Goal: Find specific page/section: Find specific page/section

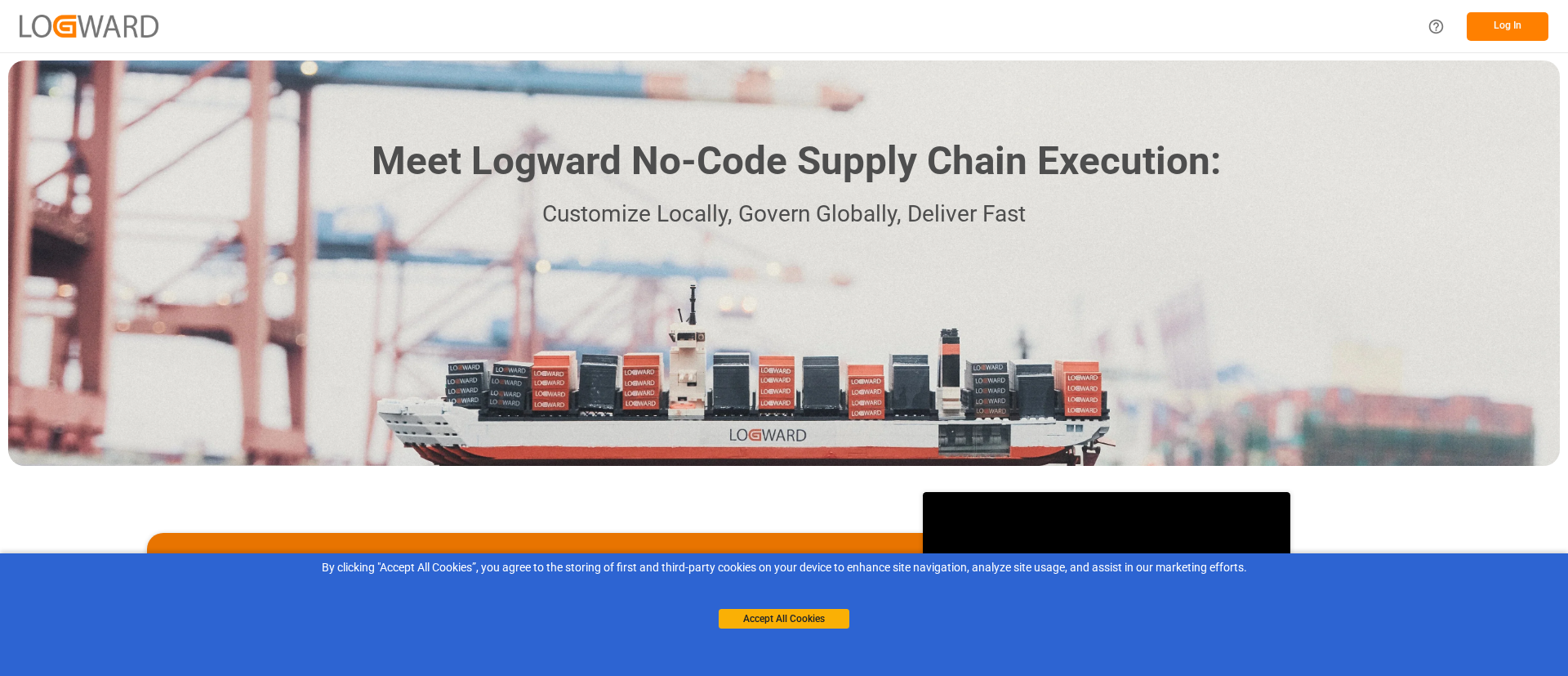
click at [1502, 28] on button "Log In" at bounding box center [1508, 26] width 82 height 29
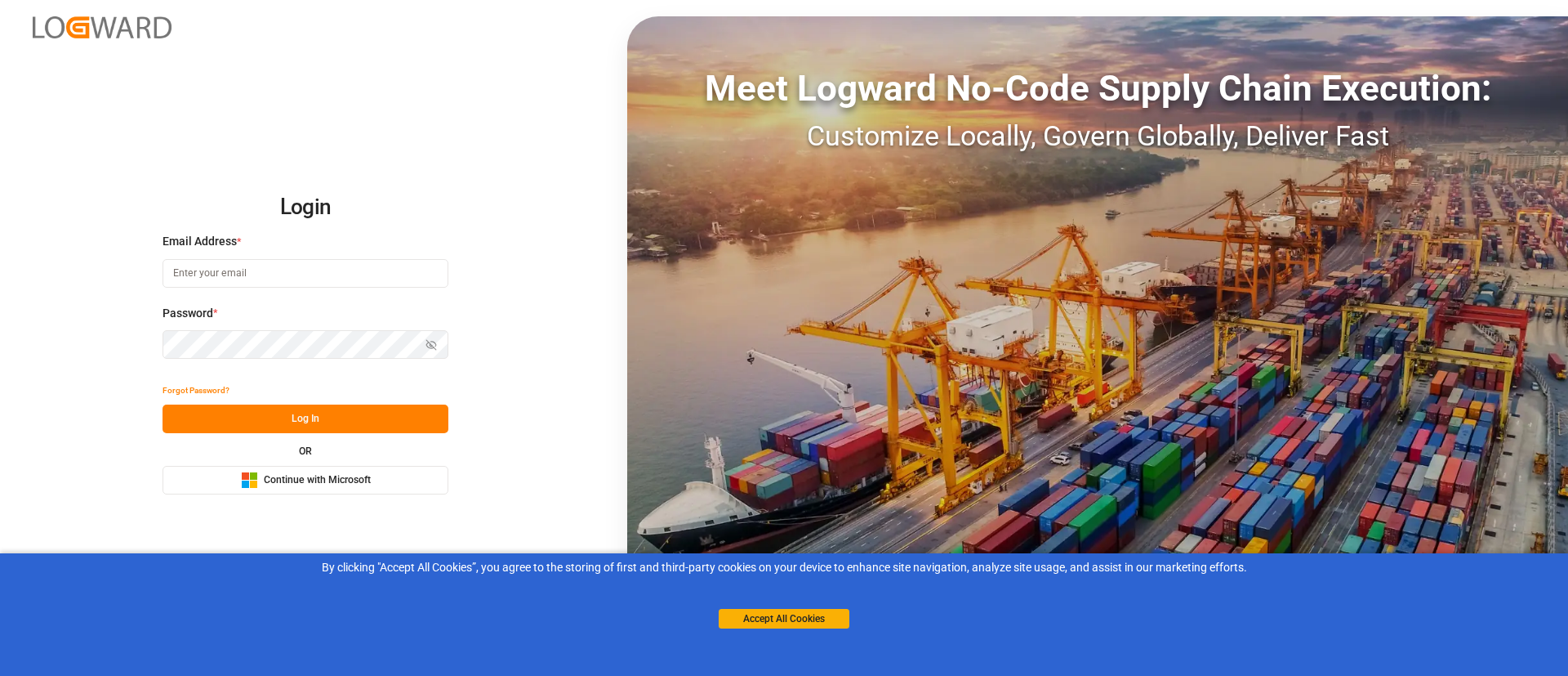
click at [371, 487] on button "Microsoft Logo Continue with Microsoft" at bounding box center [305, 480] width 286 height 29
click at [362, 479] on span "Continue with Microsoft" at bounding box center [317, 480] width 107 height 15
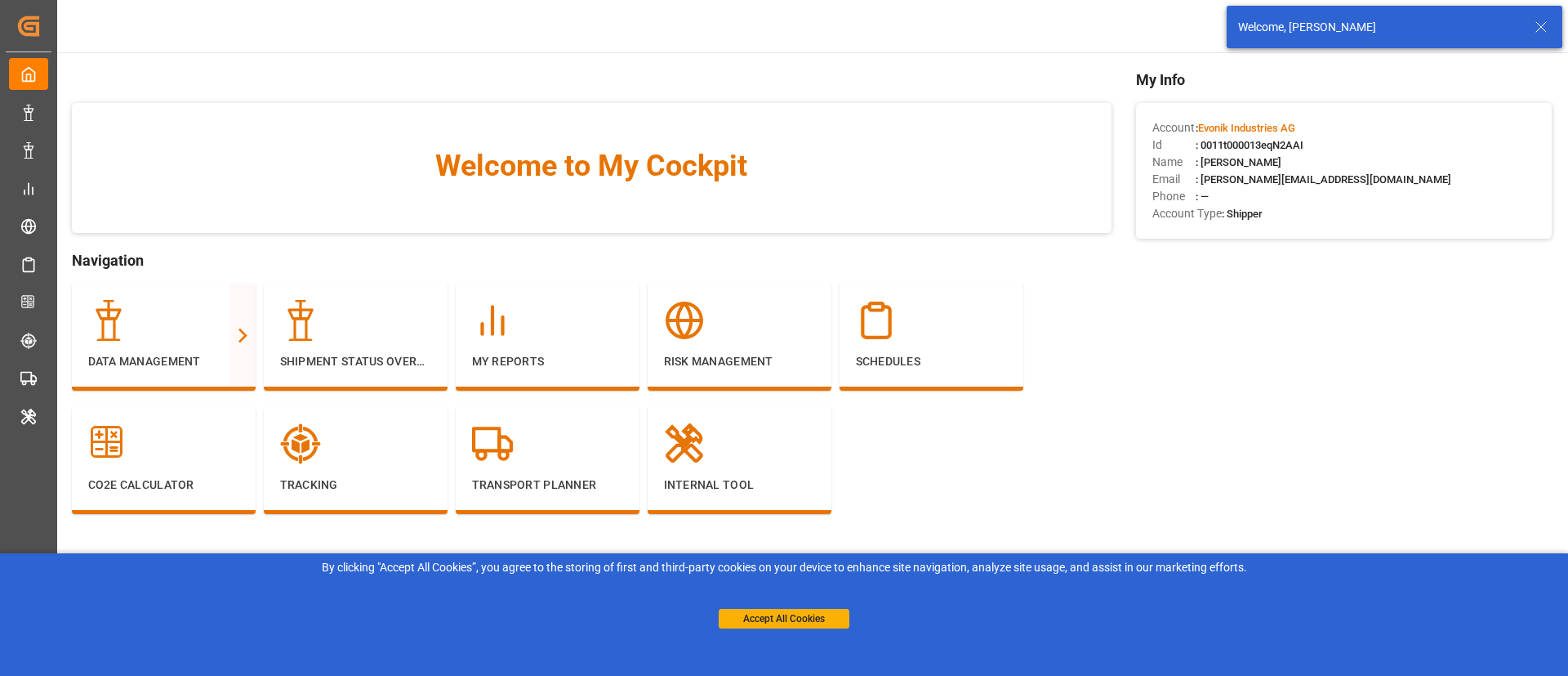
click at [1546, 22] on line at bounding box center [1540, 27] width 10 height 10
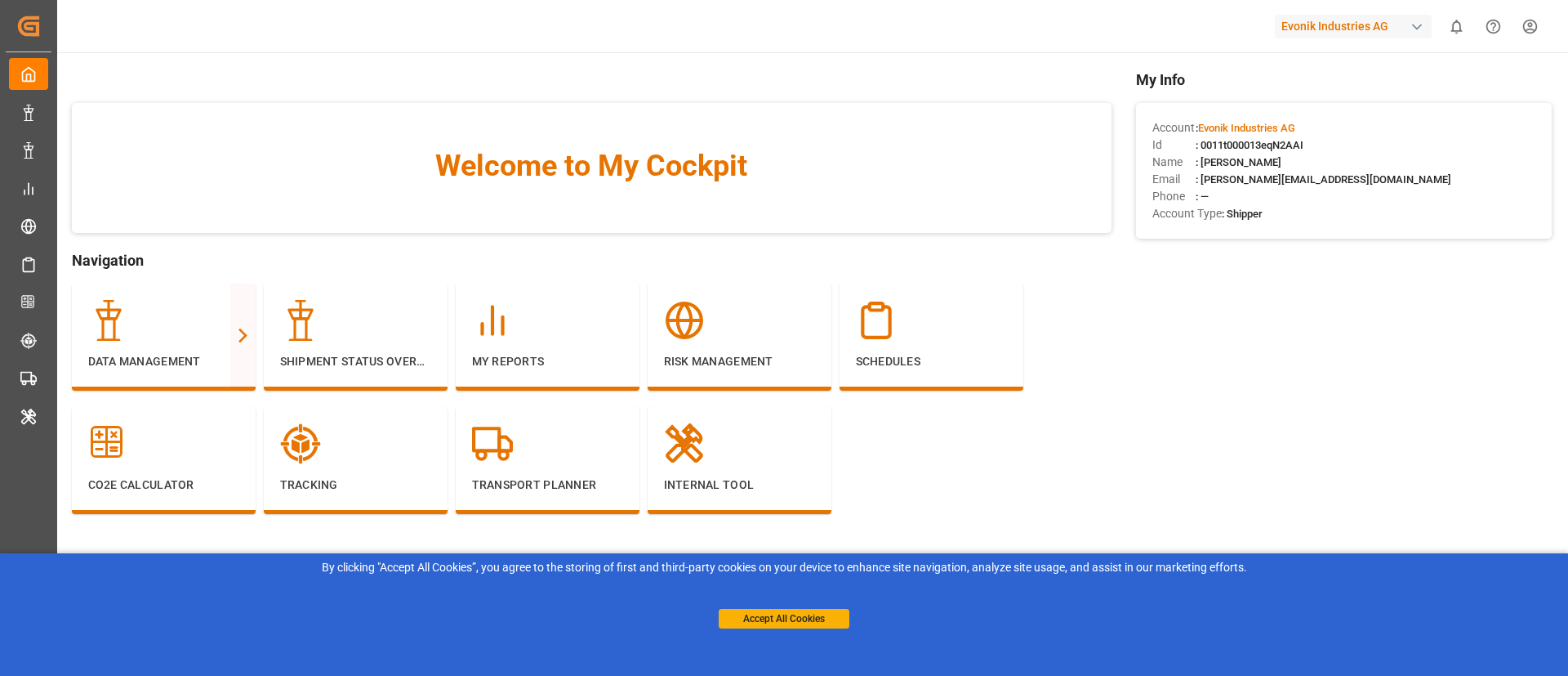
click at [1354, 23] on div "Evonik Industries AG" at bounding box center [1353, 26] width 156 height 23
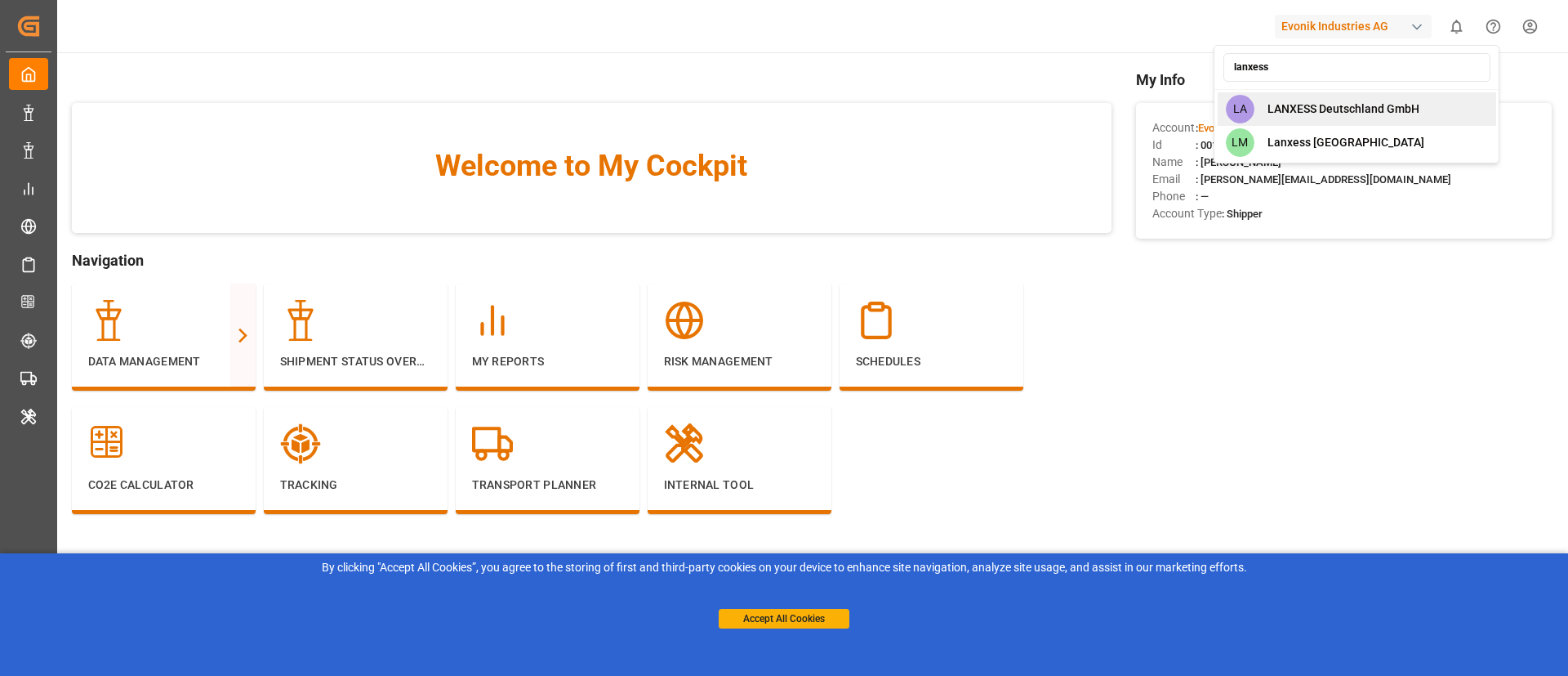
type input "lanxess"
click at [1326, 112] on span "LANXESS Deutschland GmbH" at bounding box center [1343, 109] width 152 height 17
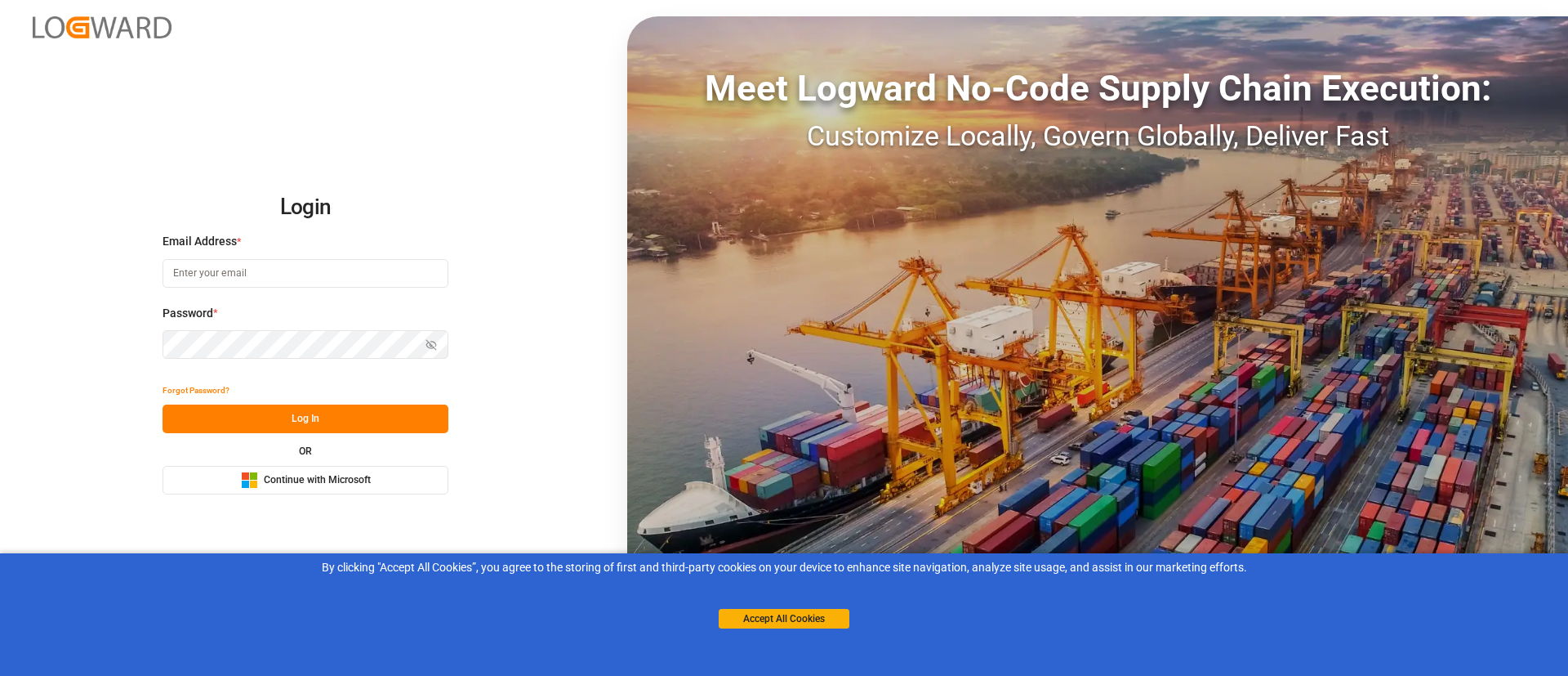
click at [370, 480] on span "Continue with Microsoft" at bounding box center [317, 480] width 107 height 15
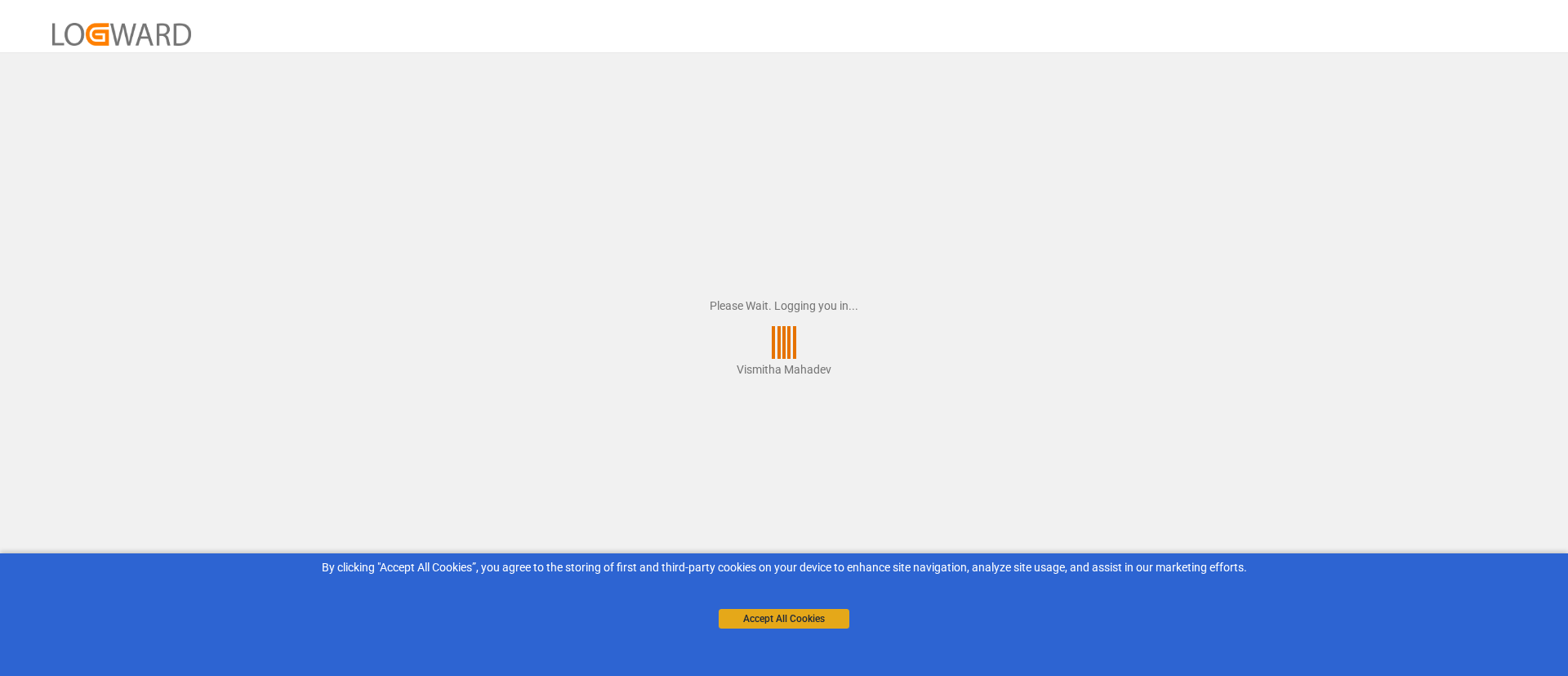
click at [804, 620] on button "Accept All Cookies" at bounding box center [784, 618] width 130 height 20
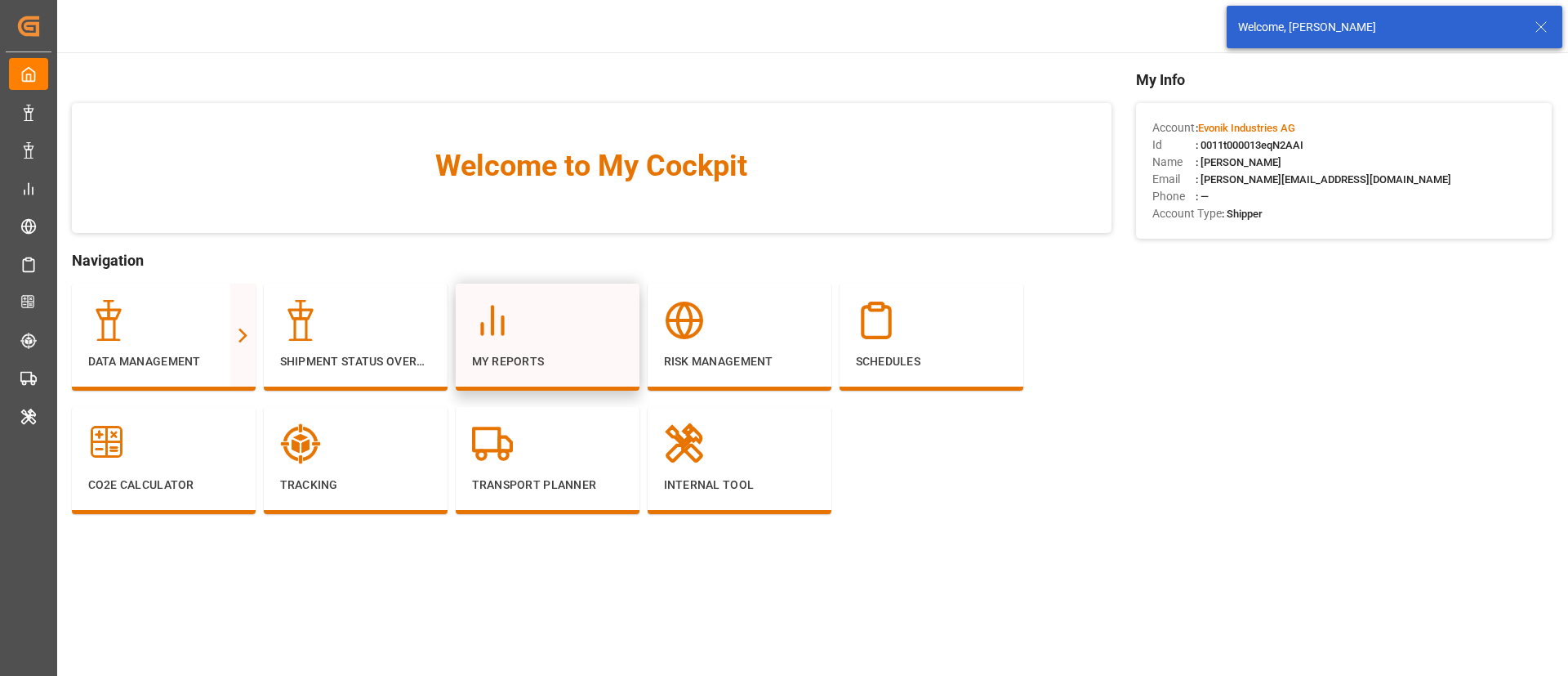
click at [510, 360] on p "My Reports" at bounding box center [547, 361] width 151 height 17
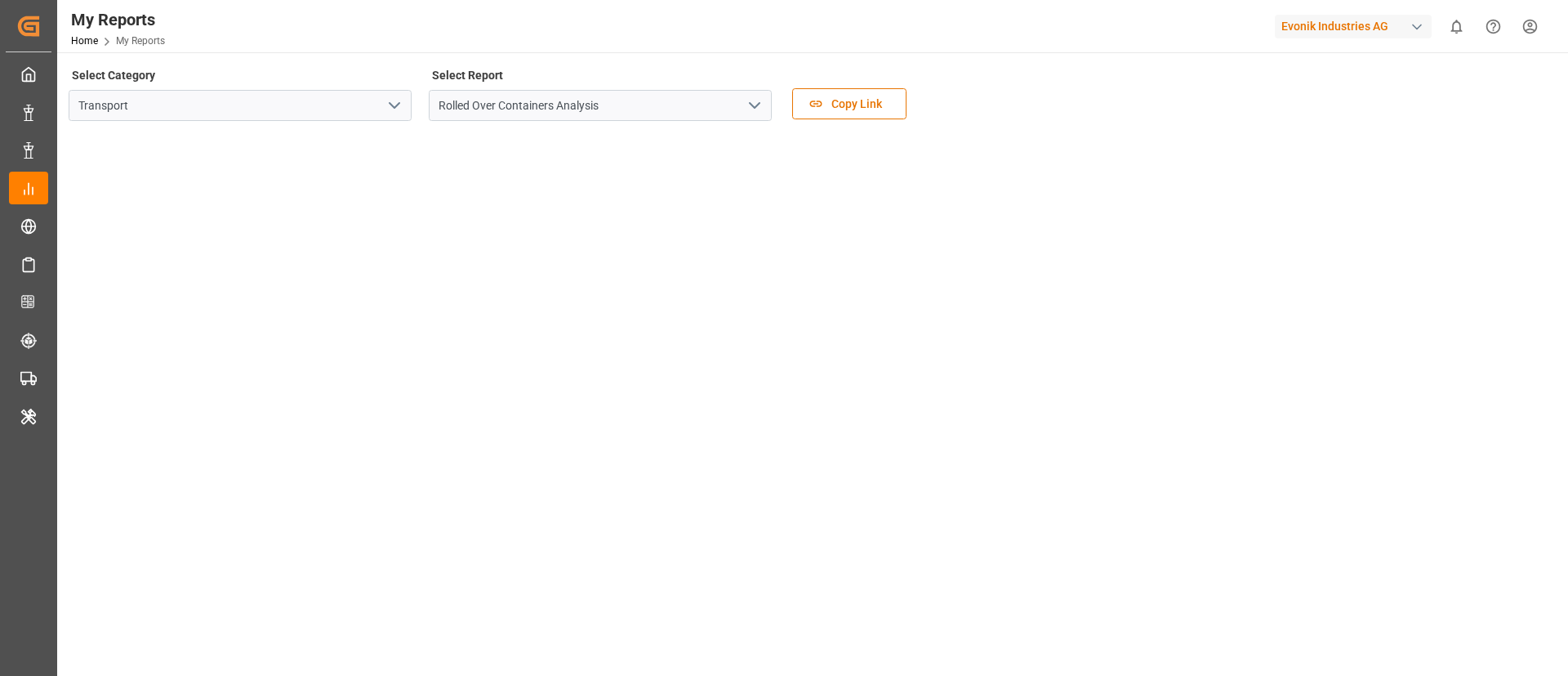
click at [754, 102] on icon "open menu" at bounding box center [754, 105] width 20 height 20
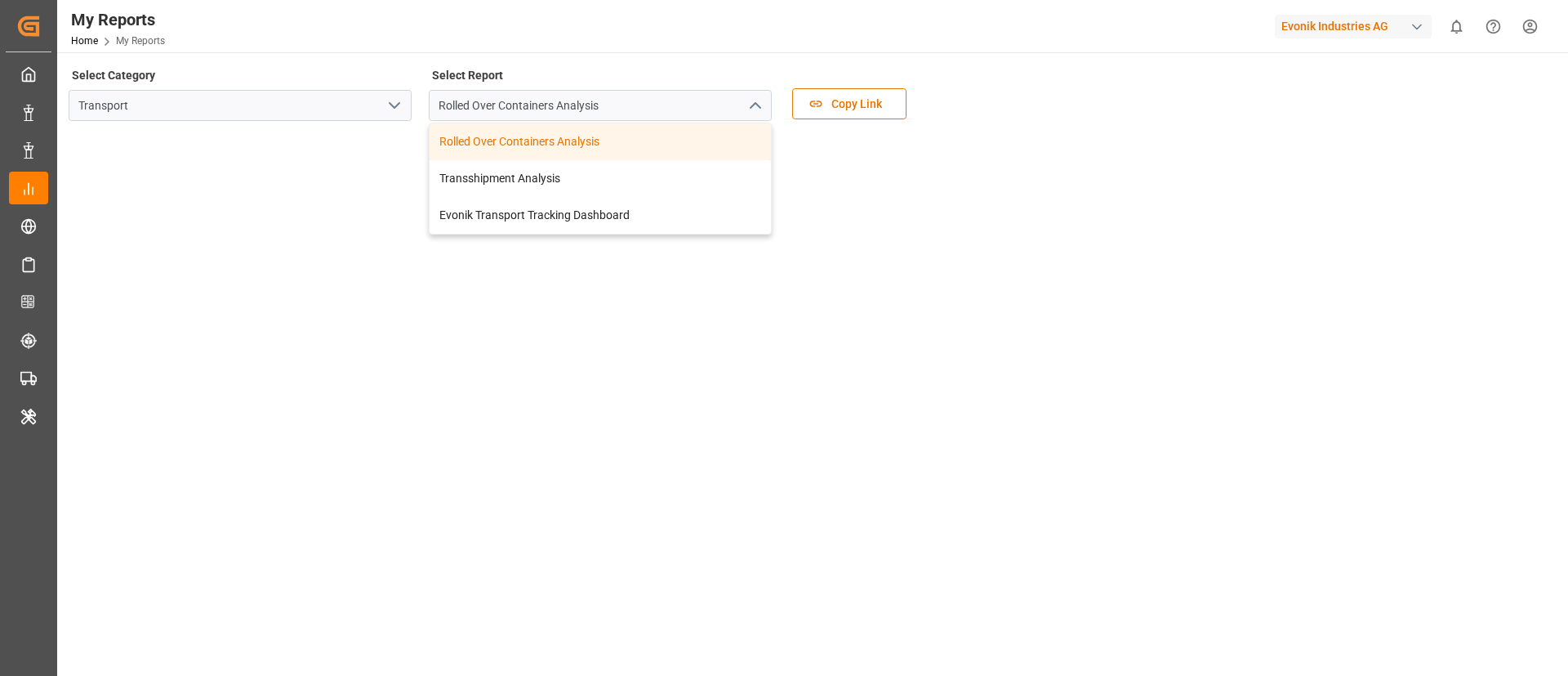
click at [336, 122] on div "Select Category Transport" at bounding box center [239, 98] width 343 height 68
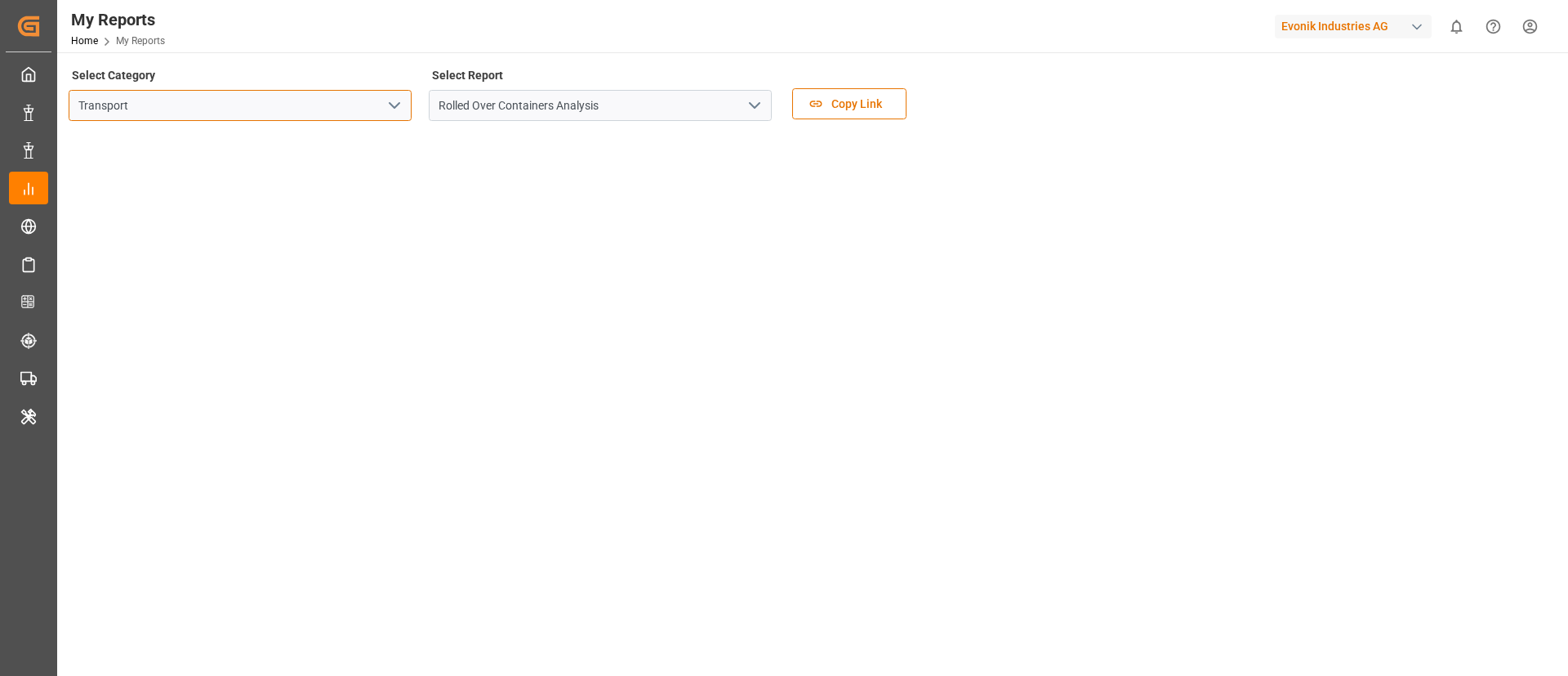
click at [349, 105] on input "Transport" at bounding box center [239, 105] width 343 height 31
click at [399, 103] on polyline "open menu" at bounding box center [394, 105] width 10 height 5
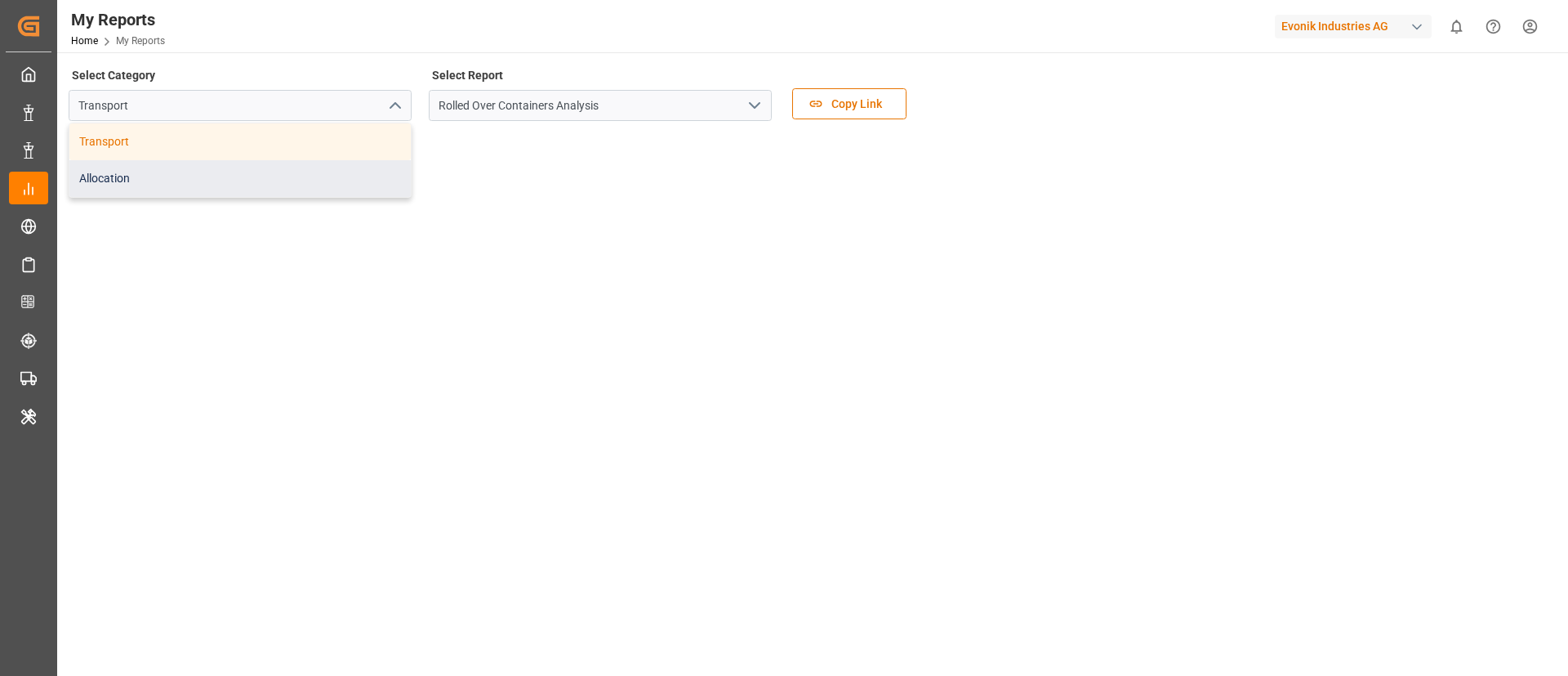
click at [346, 168] on div "Allocation" at bounding box center [239, 178] width 341 height 37
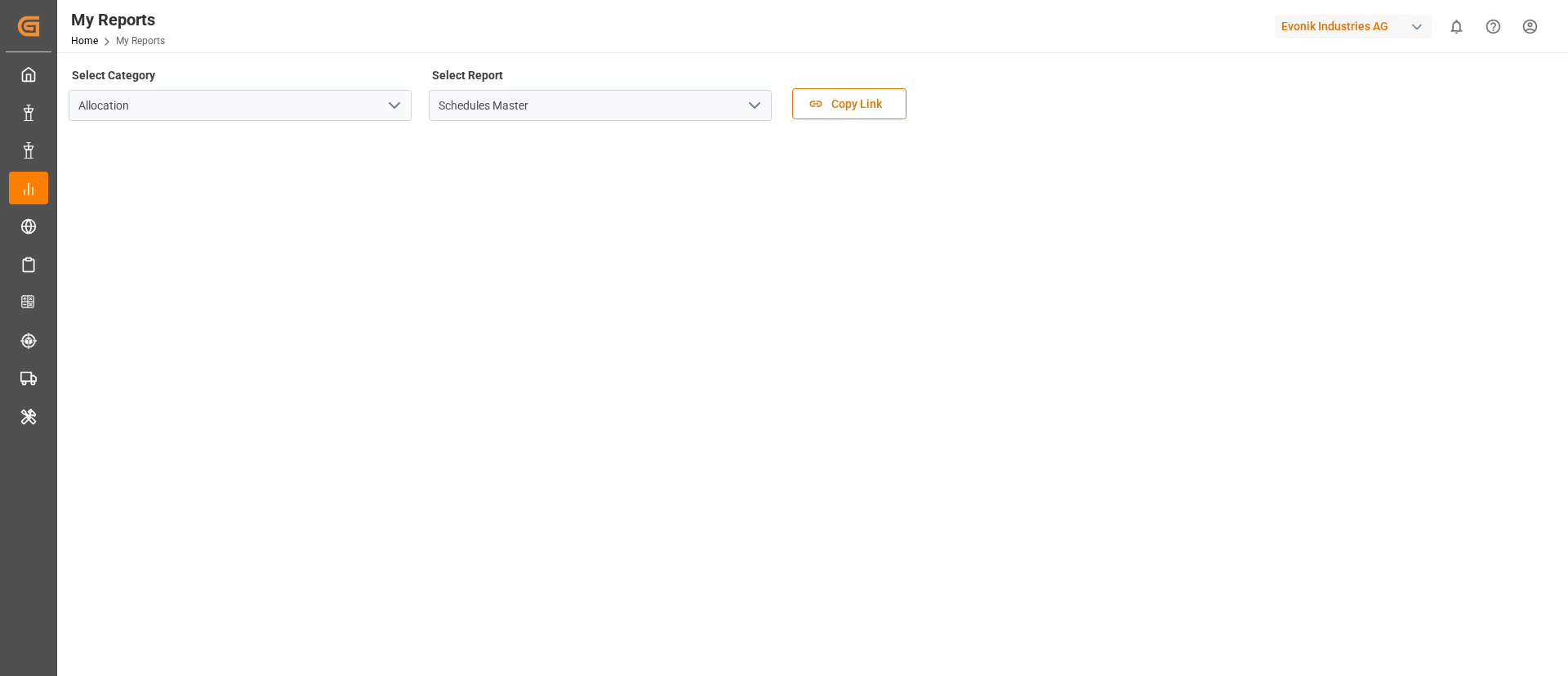
click at [759, 100] on icon "open menu" at bounding box center [754, 105] width 20 height 20
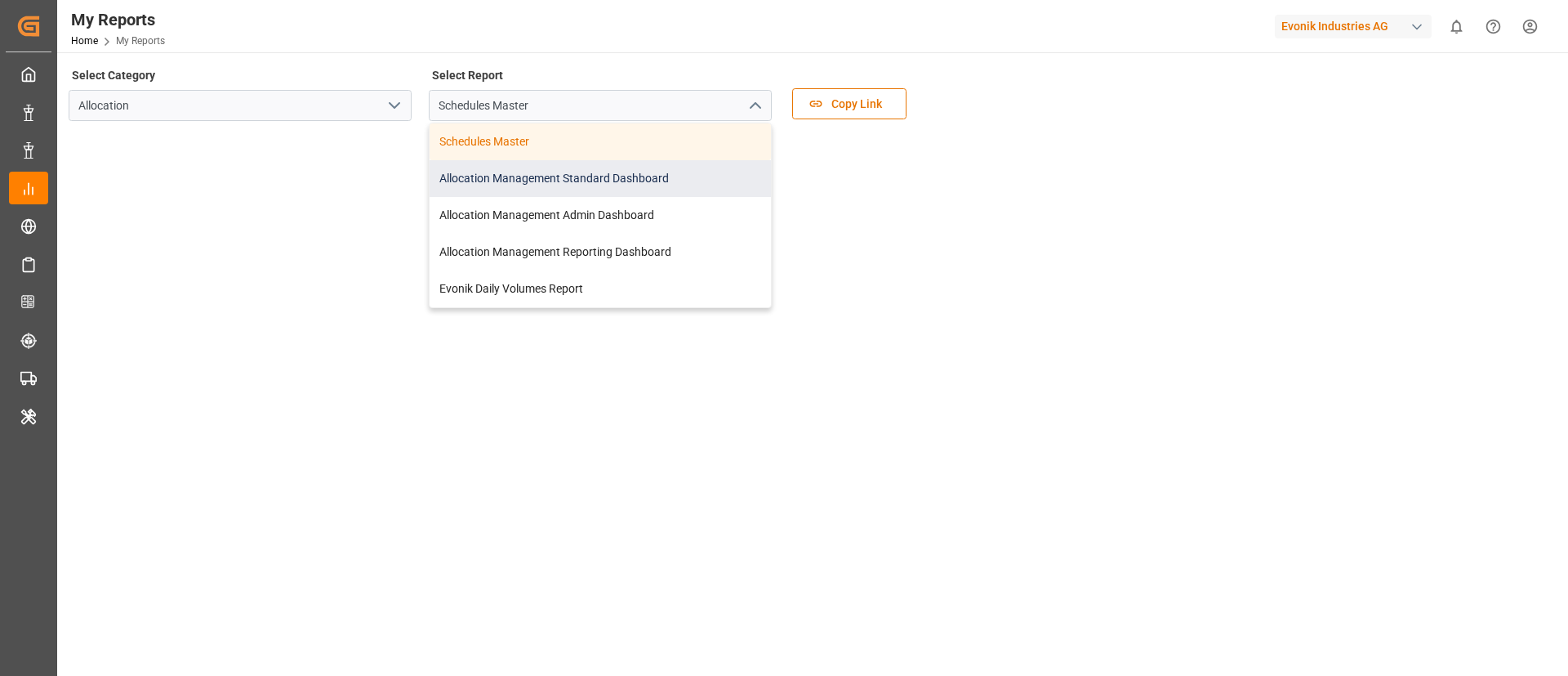
click at [659, 179] on div "Allocation Management Standard Dashboard" at bounding box center [600, 178] width 341 height 37
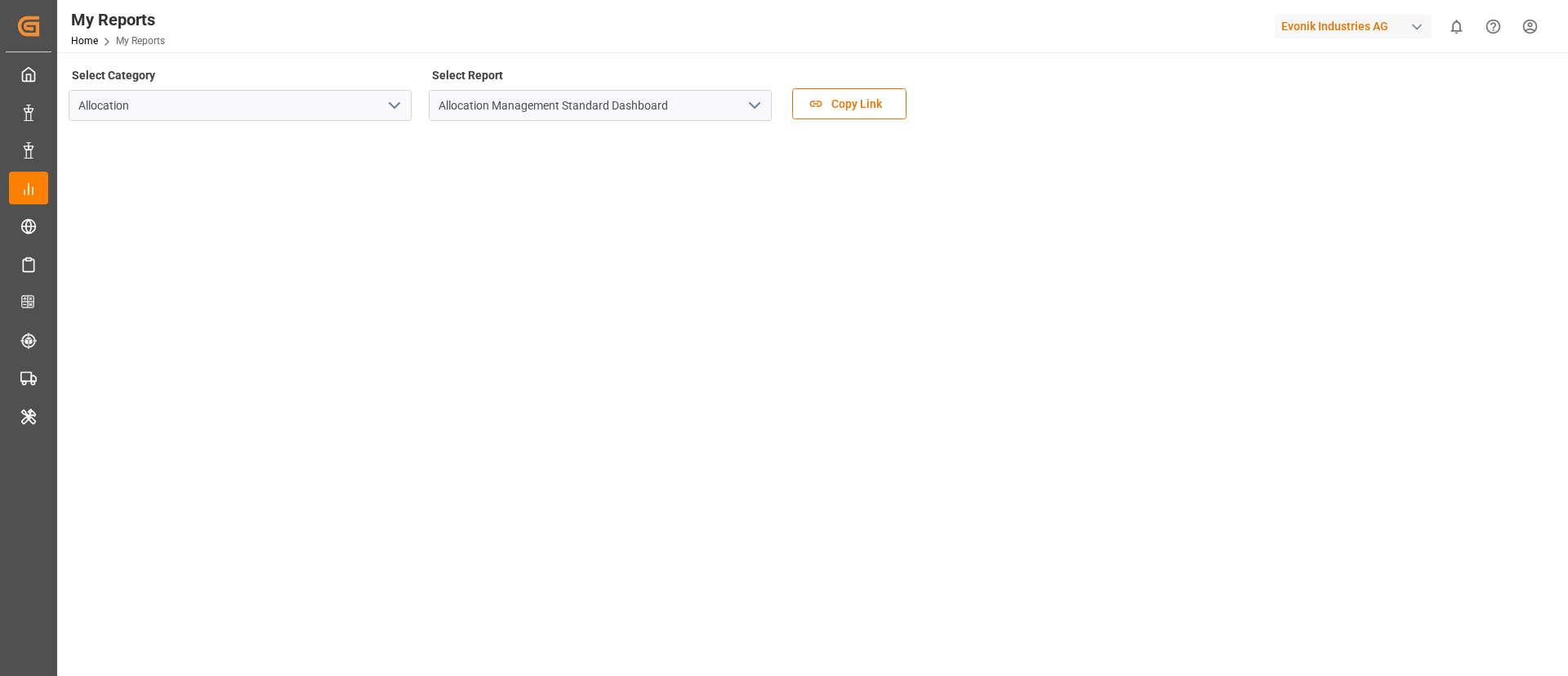
click at [1409, 25] on div "button" at bounding box center [1417, 27] width 16 height 16
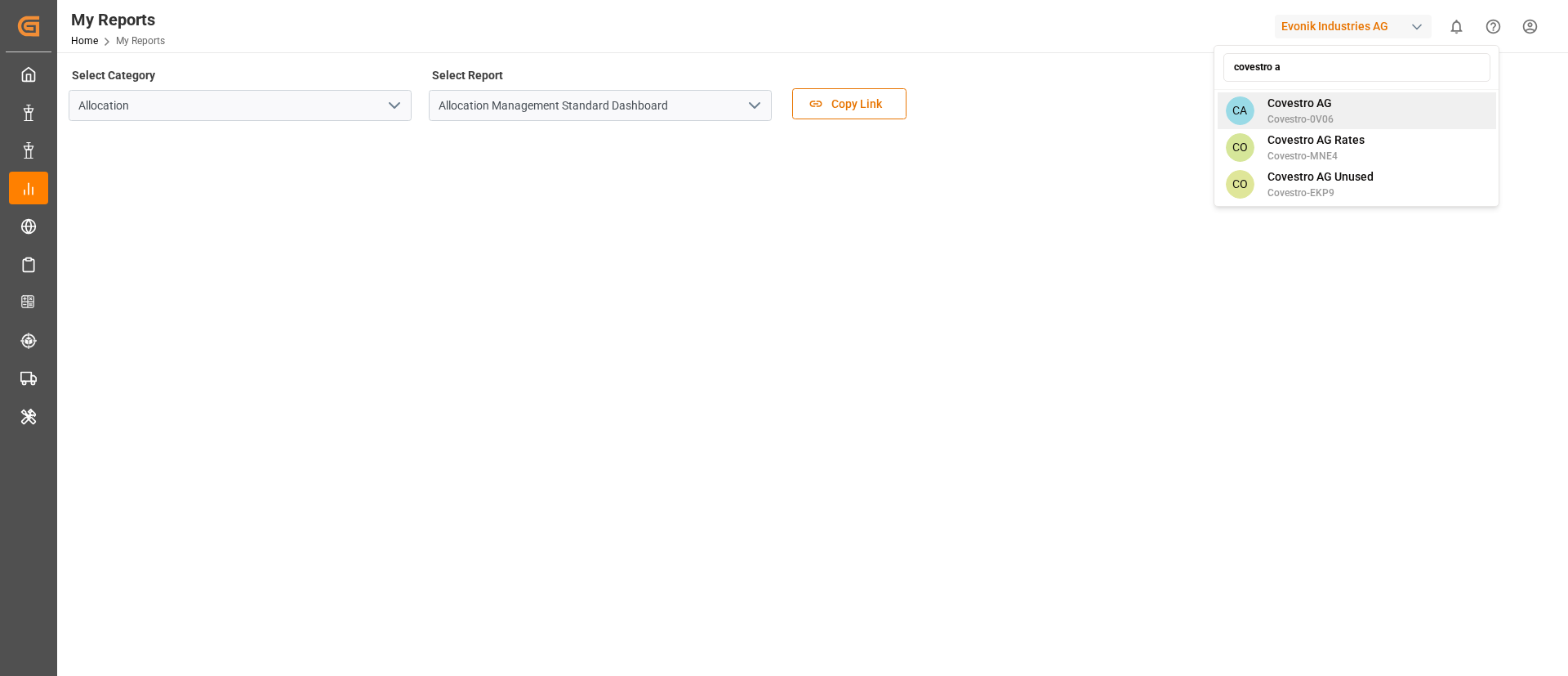
type input "covestro a"
click at [1338, 102] on div "CA Covestro AG Covestro-0V06" at bounding box center [1356, 111] width 278 height 37
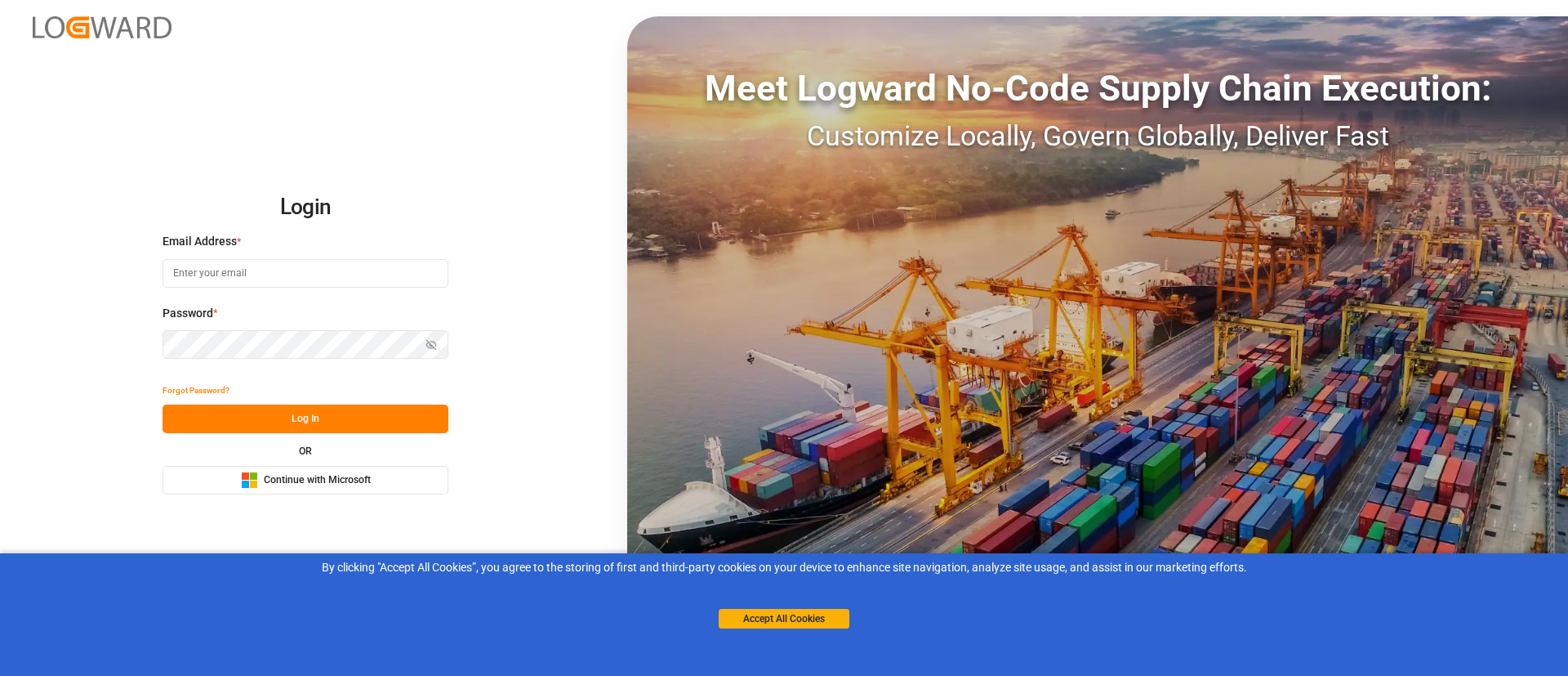
click at [299, 486] on span "Continue with Microsoft" at bounding box center [317, 480] width 107 height 15
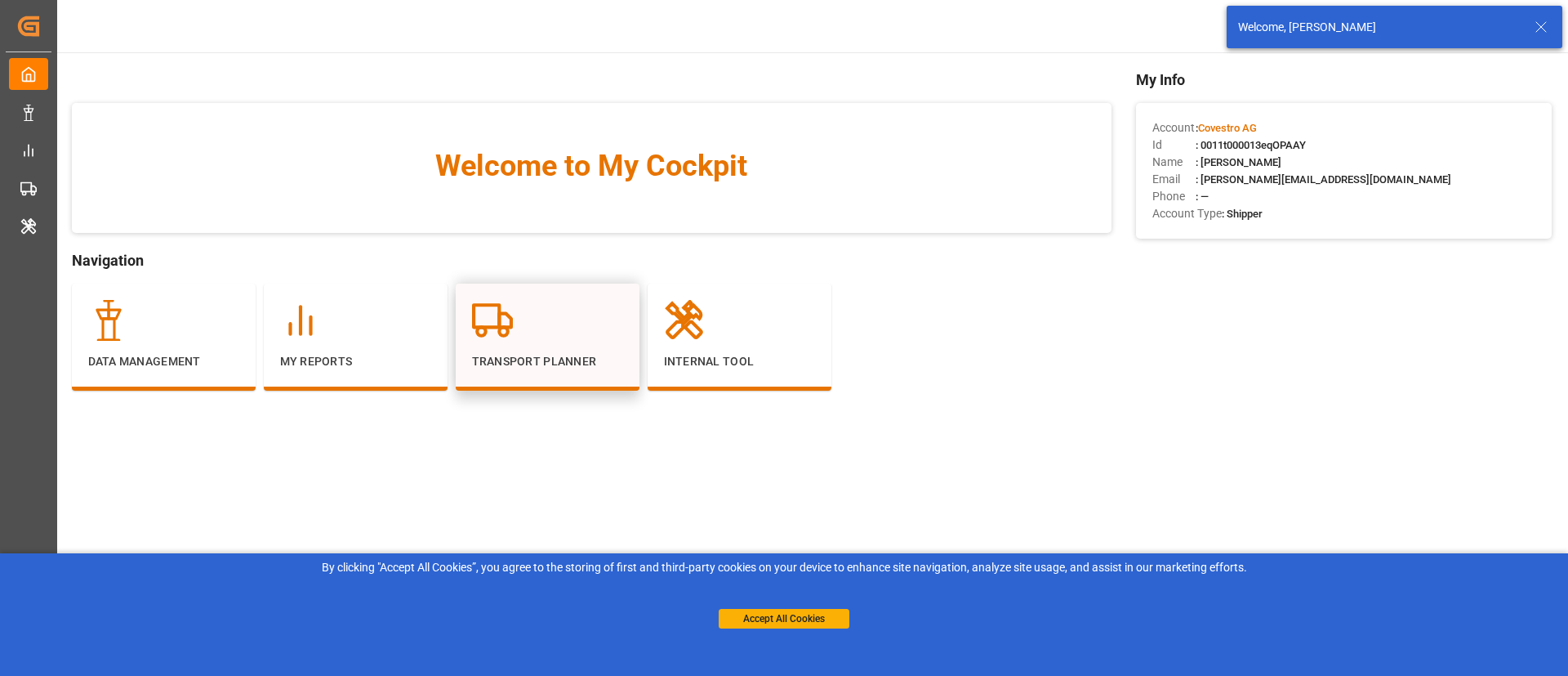
click at [516, 340] on div at bounding box center [547, 320] width 151 height 41
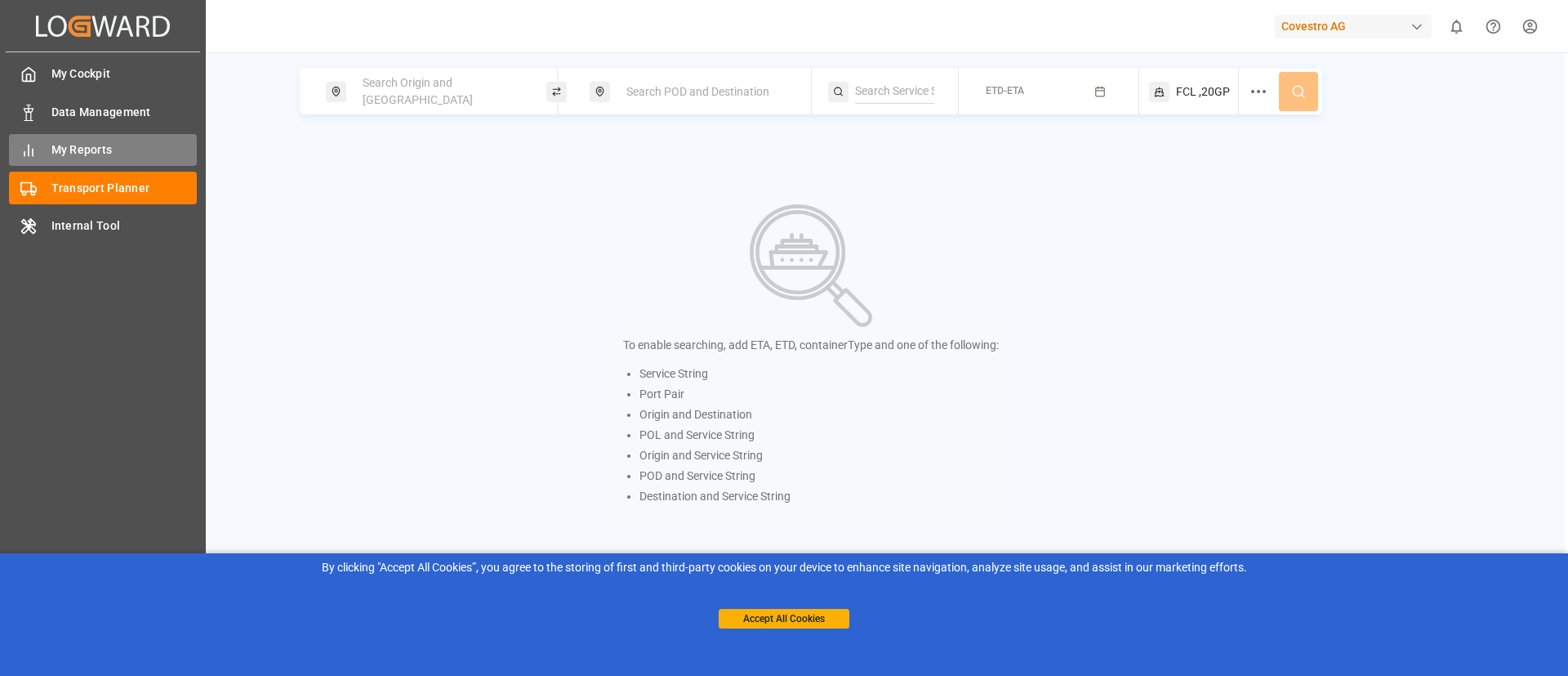
click at [62, 147] on span "My Reports" at bounding box center [124, 150] width 146 height 17
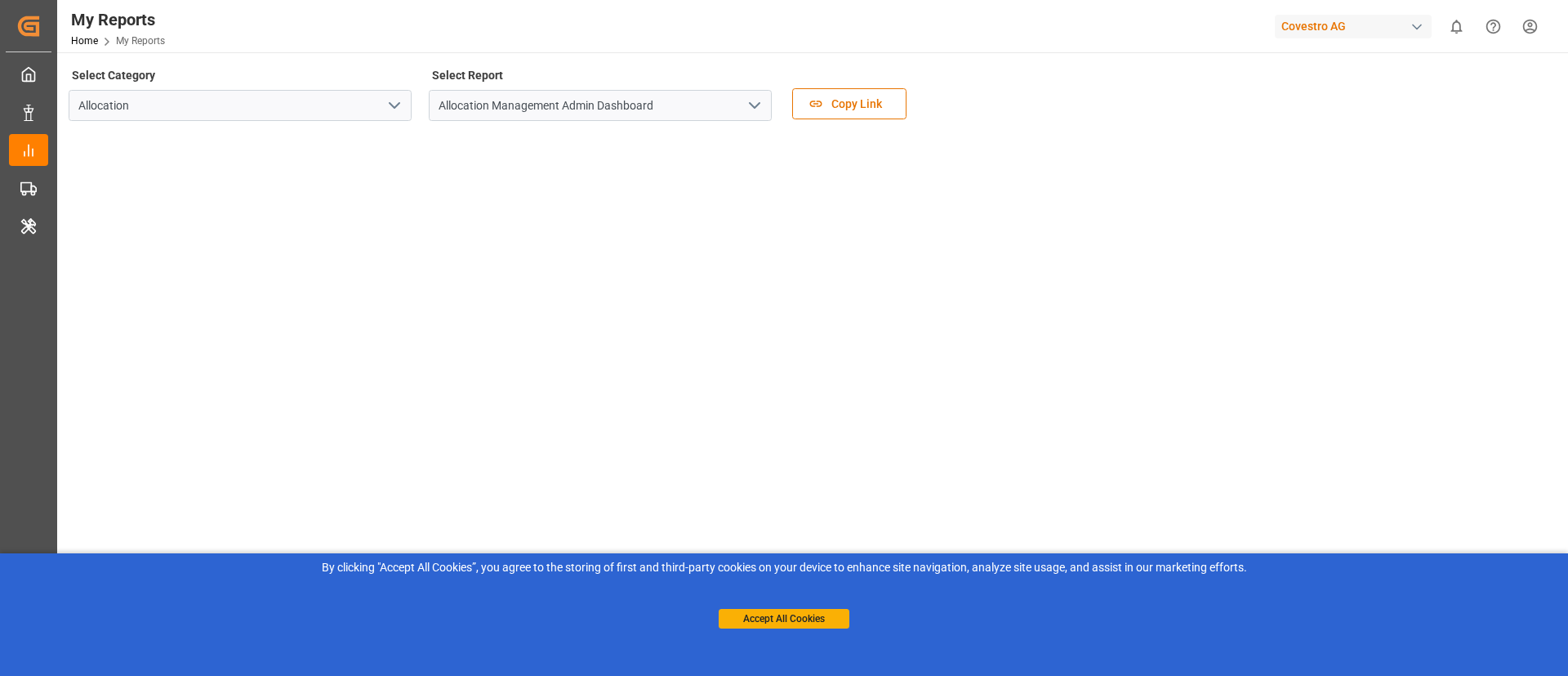
click at [759, 99] on icon "open menu" at bounding box center [754, 105] width 20 height 20
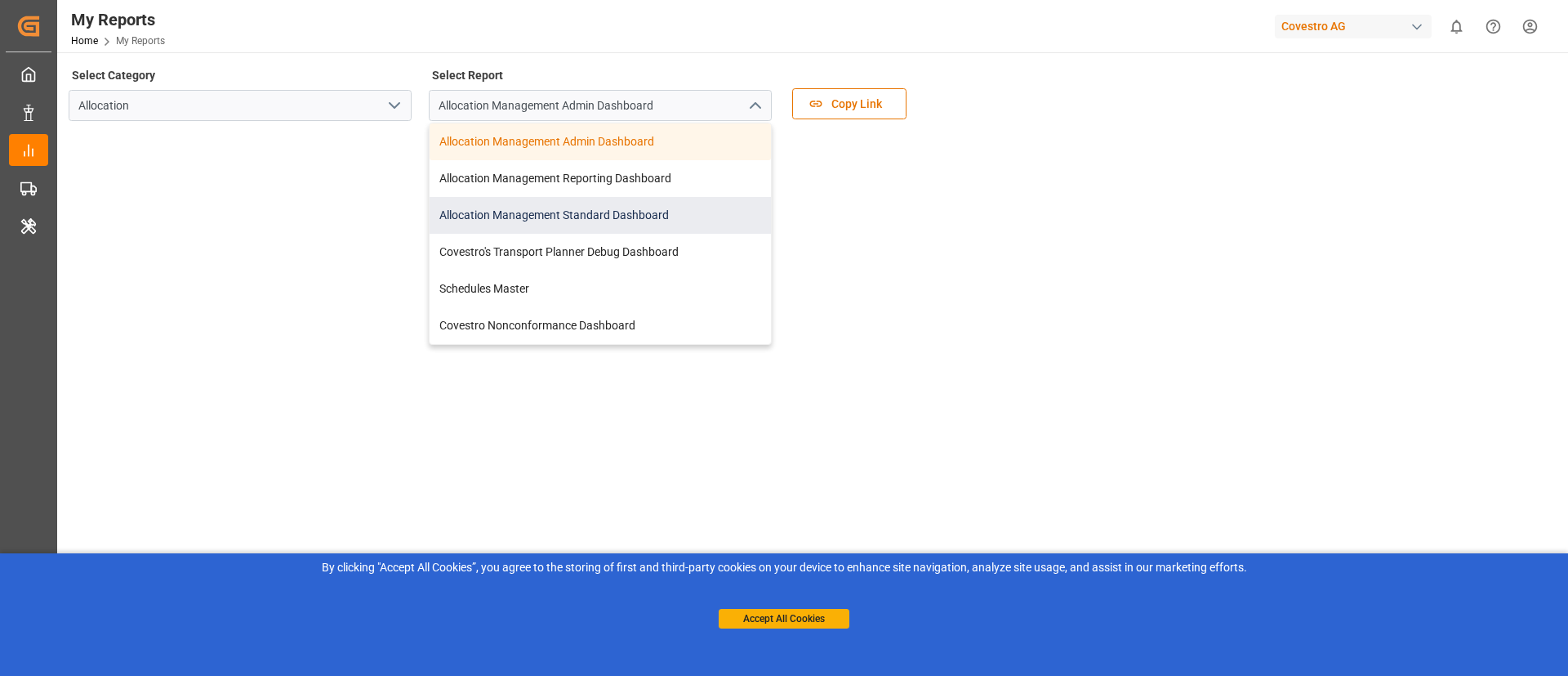
click at [665, 213] on div "Allocation Management Standard Dashboard" at bounding box center [600, 215] width 341 height 37
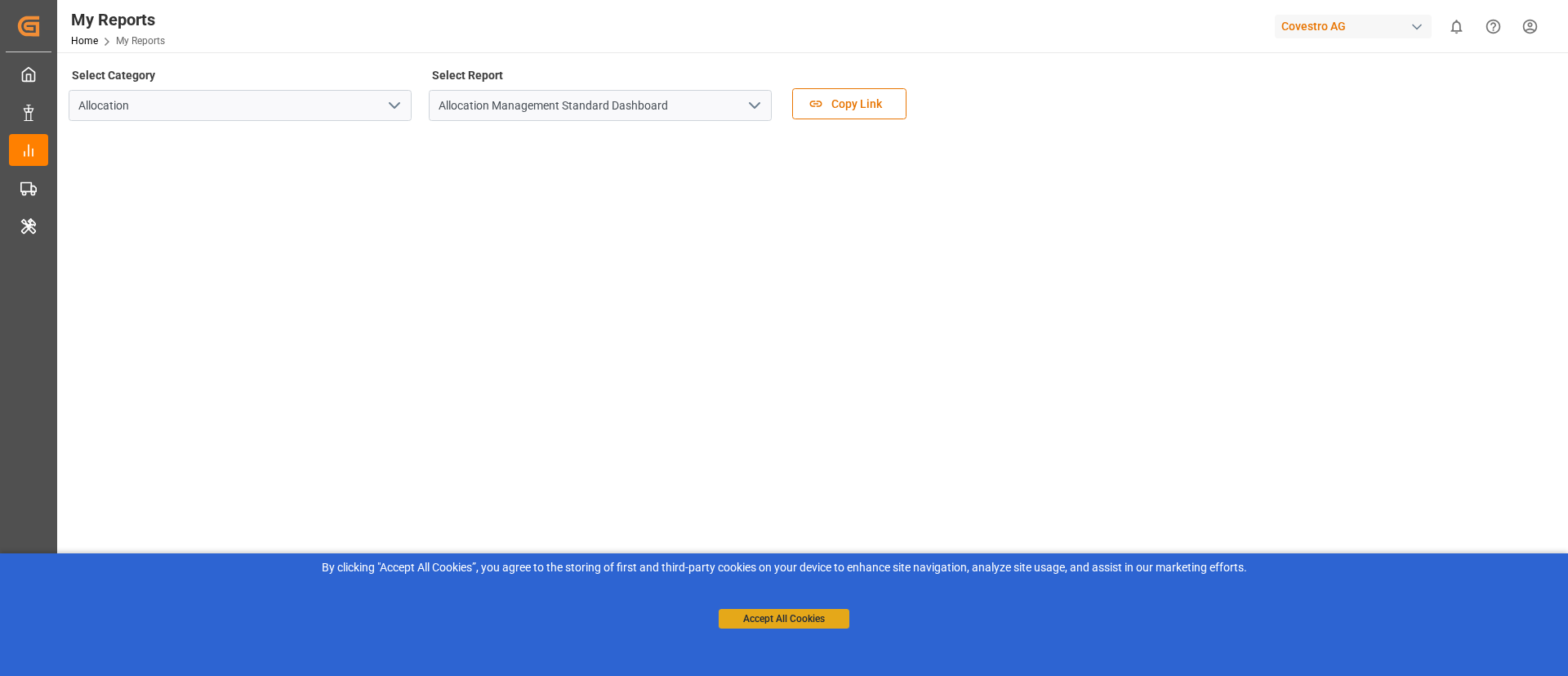
click at [754, 620] on button "Accept All Cookies" at bounding box center [784, 618] width 130 height 20
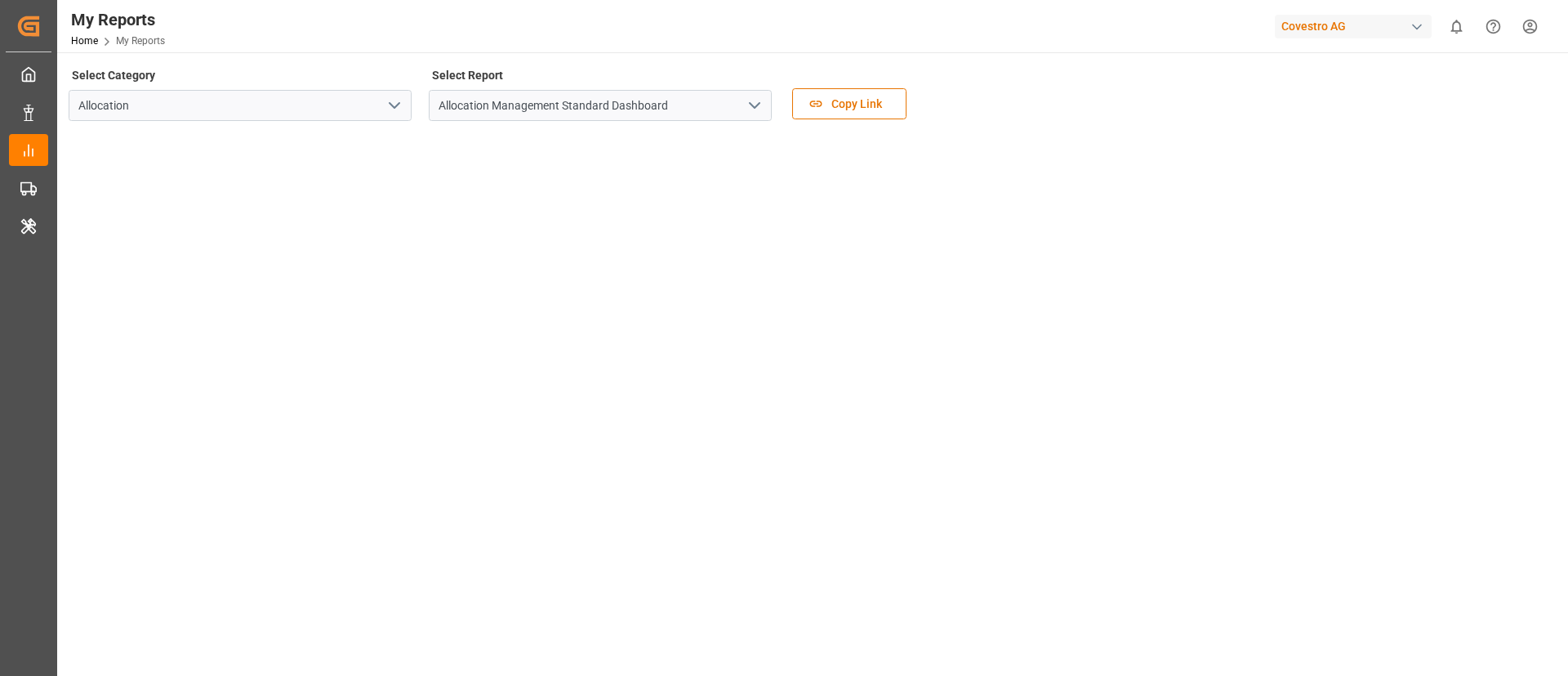
click at [1317, 25] on div "Covestro AG" at bounding box center [1353, 26] width 156 height 23
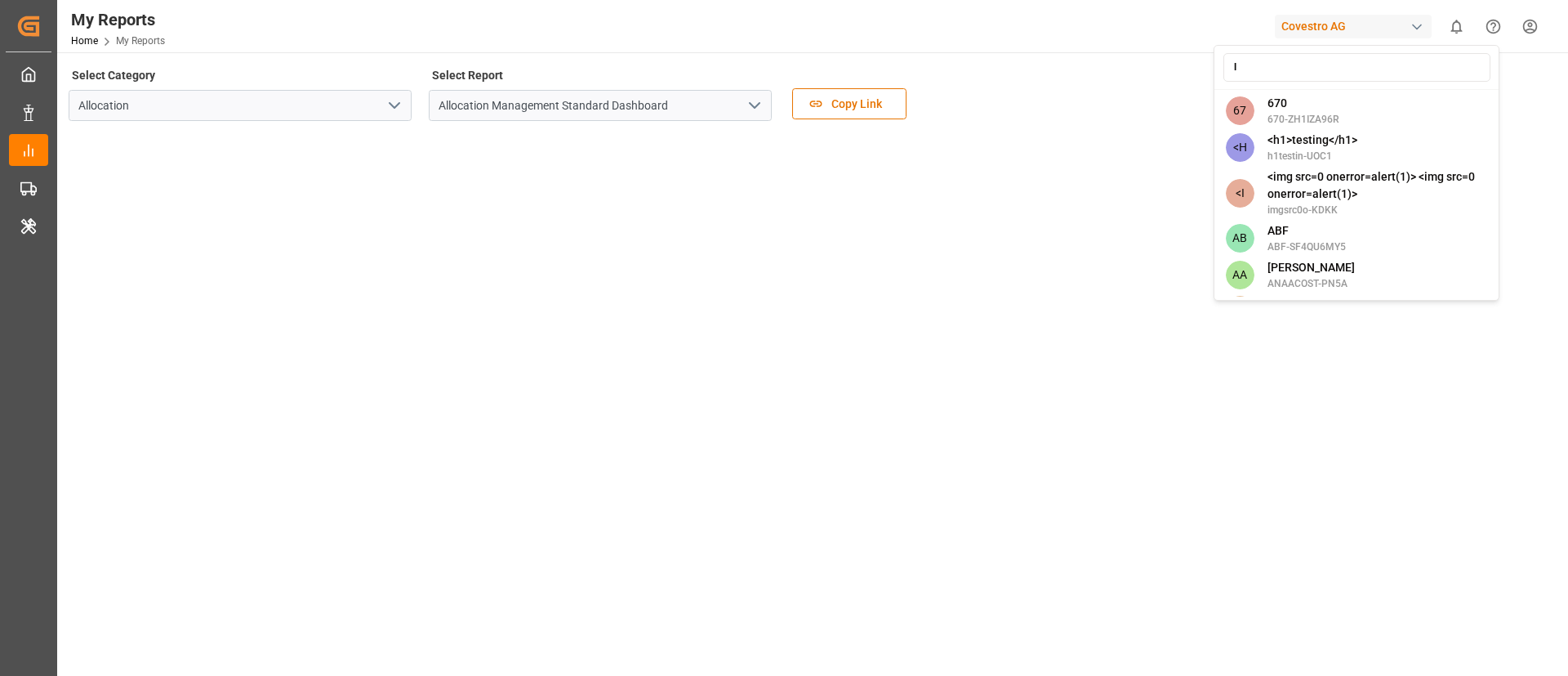
type input "la"
